Goal: Book appointment/travel/reservation

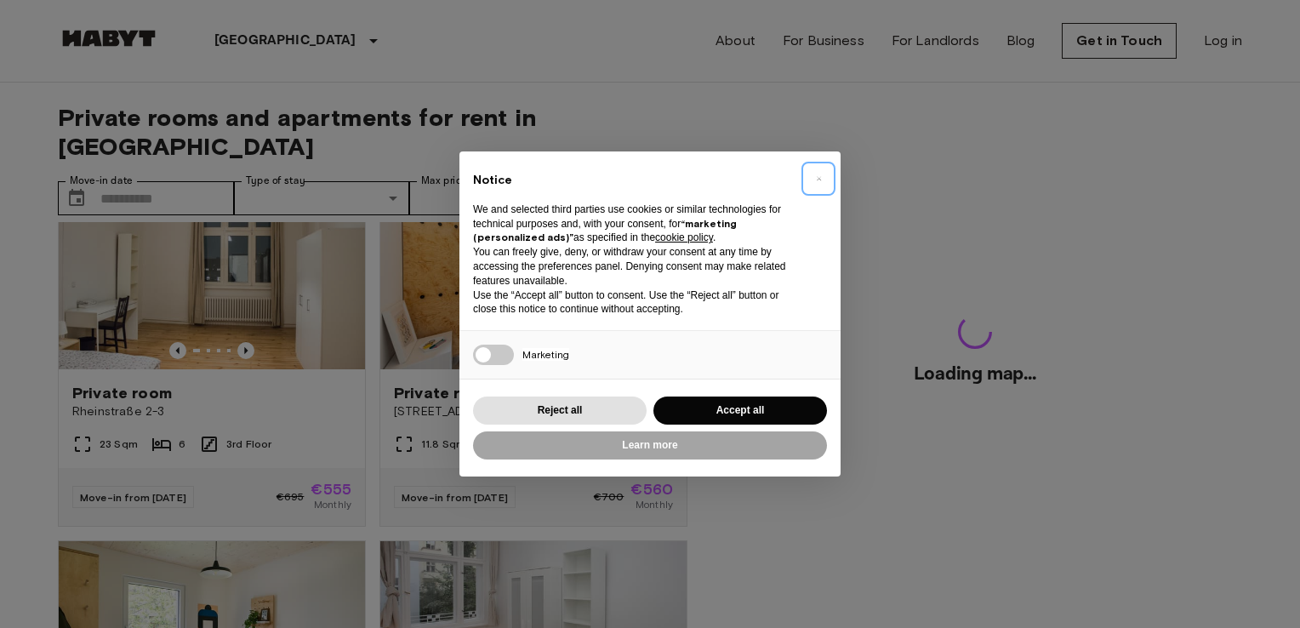
click at [816, 175] on span "×" at bounding box center [819, 178] width 6 height 20
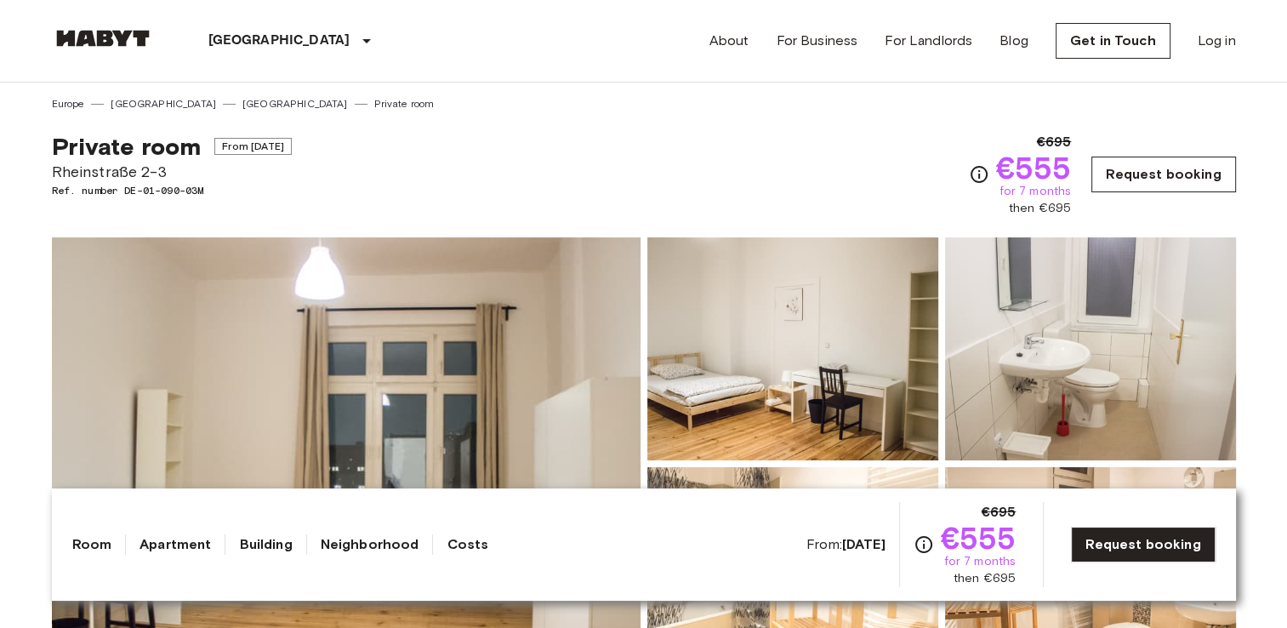
click at [1147, 166] on link "Request booking" at bounding box center [1164, 175] width 144 height 36
click at [723, 2] on div "About For Business For Landlords Blog Get in Touch Log in" at bounding box center [973, 41] width 527 height 82
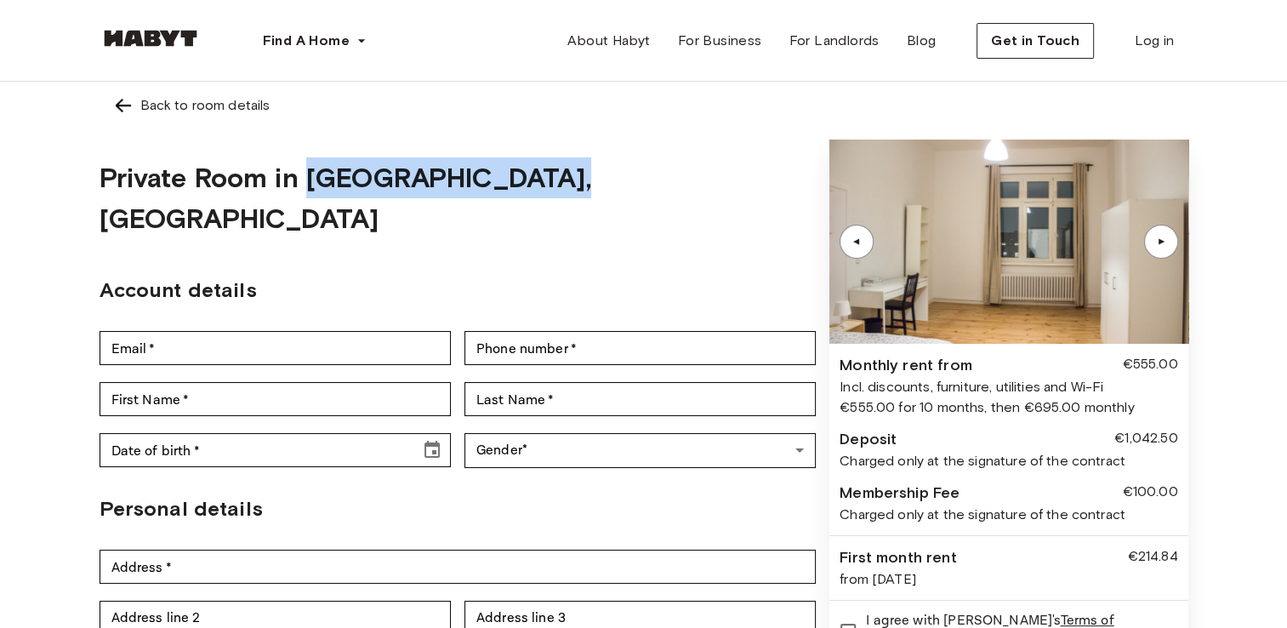
drag, startPoint x: 310, startPoint y: 182, endPoint x: 556, endPoint y: 187, distance: 246.8
click at [556, 187] on div "Private Room in Berlin, Schöneberg" at bounding box center [458, 199] width 717 height 118
drag, startPoint x: 556, startPoint y: 187, endPoint x: 494, endPoint y: 185, distance: 63.0
copy h1 "Berlin, Schöneberg"
